Goal: Complete application form

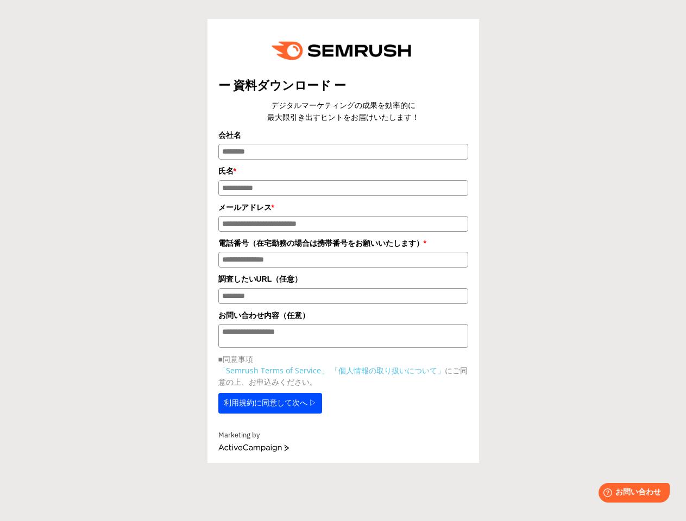
click at [343, 50] on img at bounding box center [343, 51] width 159 height 42
click at [343, 138] on label "会社名" at bounding box center [343, 135] width 250 height 12
click at [343, 144] on input "会社名" at bounding box center [343, 152] width 250 height 16
click at [343, 155] on input "会社名" at bounding box center [343, 152] width 250 height 16
click at [343, 174] on label "氏名 *" at bounding box center [343, 171] width 250 height 12
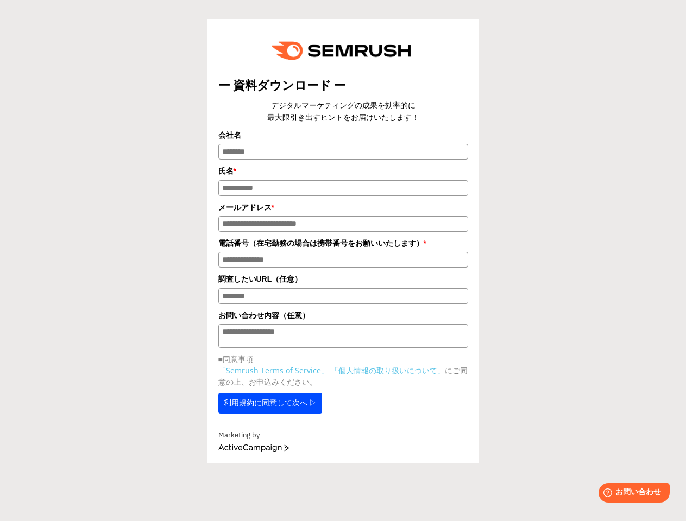
click at [343, 180] on input "氏名 *" at bounding box center [343, 188] width 250 height 16
click at [343, 192] on input "氏名 *" at bounding box center [343, 188] width 250 height 16
click at [343, 211] on label "メールアドレス *" at bounding box center [343, 207] width 250 height 12
click at [343, 216] on input "メールアドレス *" at bounding box center [343, 224] width 250 height 16
click at [343, 228] on input "メールアドレス *" at bounding box center [343, 224] width 250 height 16
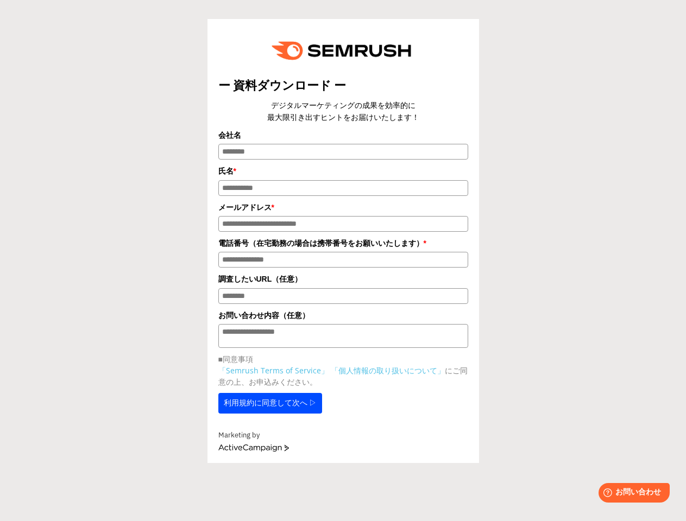
click at [343, 248] on label "電話番号（在宅勤務の場合は携帯番号をお願いいたします） *" at bounding box center [343, 243] width 250 height 12
click at [343, 252] on input "電話番号（在宅勤務の場合は携帯番号をお願いいたします） *" at bounding box center [343, 260] width 250 height 16
click at [343, 264] on input "電話番号（在宅勤務の場合は携帯番号をお願いいたします） *" at bounding box center [343, 260] width 250 height 16
click at [343, 284] on label "調査したいURL（任意）" at bounding box center [343, 279] width 250 height 12
click at [343, 288] on input "調査したいURL（任意）" at bounding box center [343, 296] width 250 height 16
